Goal: Use online tool/utility: Utilize a website feature to perform a specific function

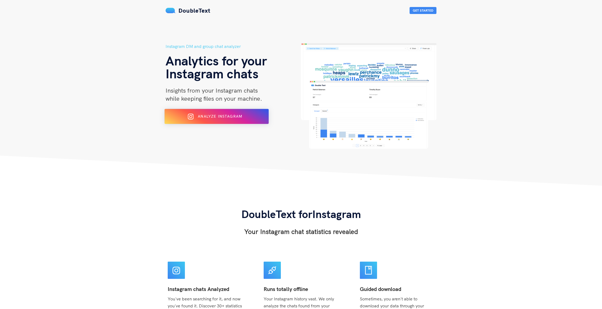
click at [217, 116] on span "Analyze Instagram" at bounding box center [220, 116] width 44 height 5
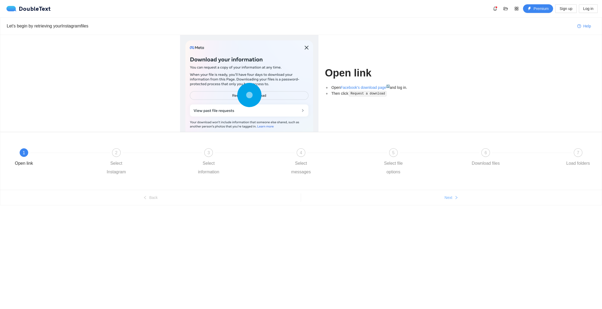
click at [431, 196] on button "Next" at bounding box center [451, 197] width 301 height 9
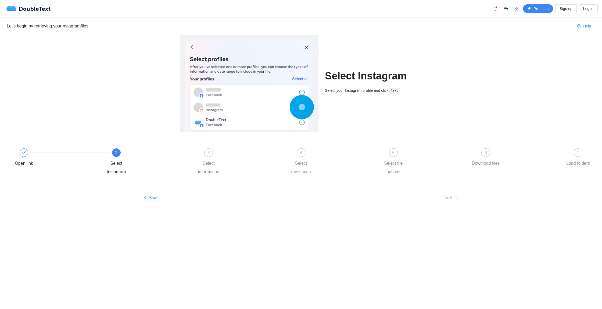
click at [432, 196] on button "Next" at bounding box center [451, 197] width 301 height 9
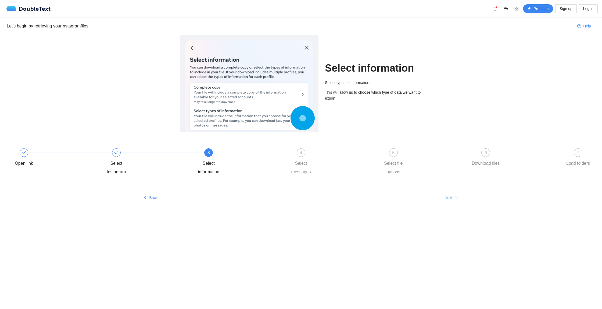
click at [432, 196] on button "Next" at bounding box center [451, 197] width 301 height 9
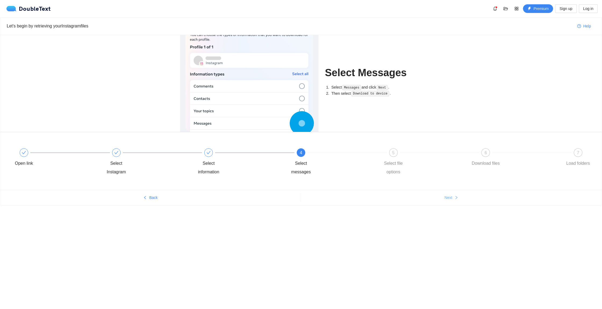
click at [432, 196] on button "Next" at bounding box center [451, 197] width 301 height 9
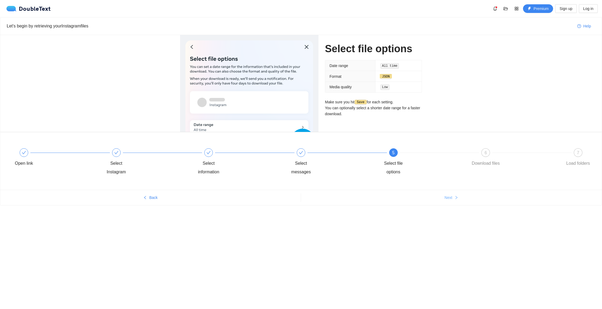
click at [432, 196] on button "Next" at bounding box center [451, 197] width 301 height 9
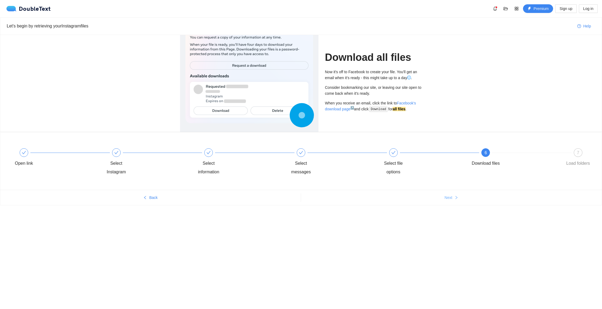
click at [432, 196] on button "Next" at bounding box center [451, 197] width 301 height 9
